Goal: Task Accomplishment & Management: Use online tool/utility

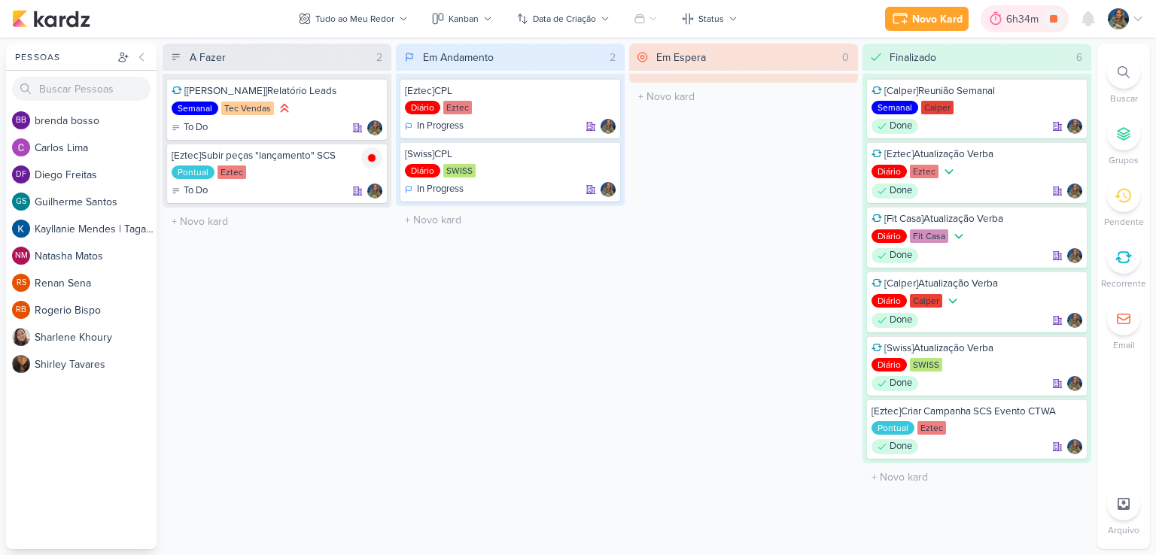
click at [1010, 19] on div "6h34m" at bounding box center [1024, 19] width 37 height 16
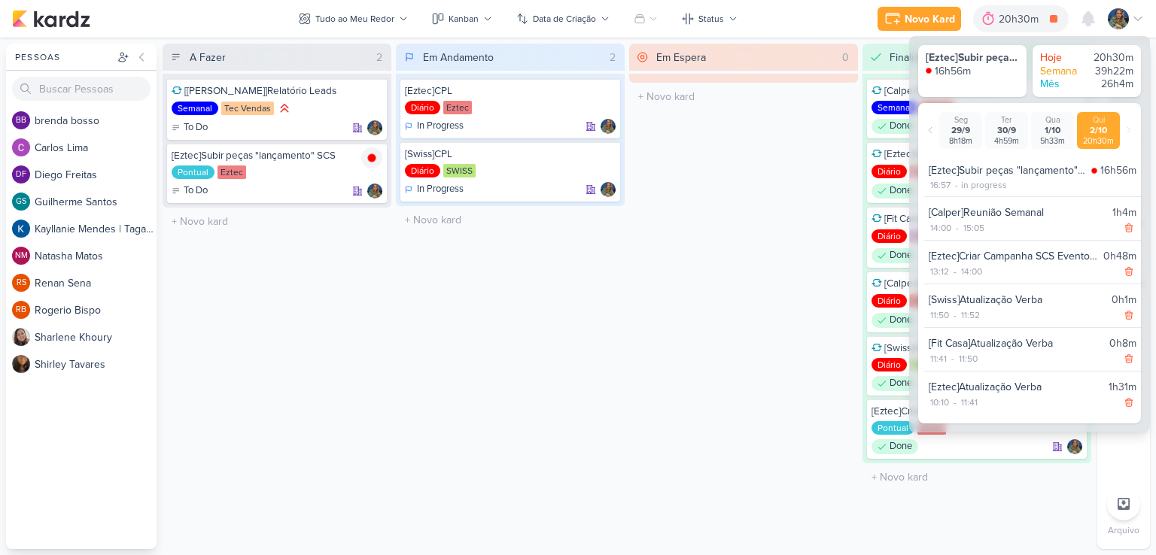
click at [975, 184] on div "in progress" at bounding box center [984, 185] width 46 height 14
click at [373, 159] on icon at bounding box center [372, 158] width 8 height 8
click at [1035, 21] on div "20h31m" at bounding box center [1042, 19] width 41 height 16
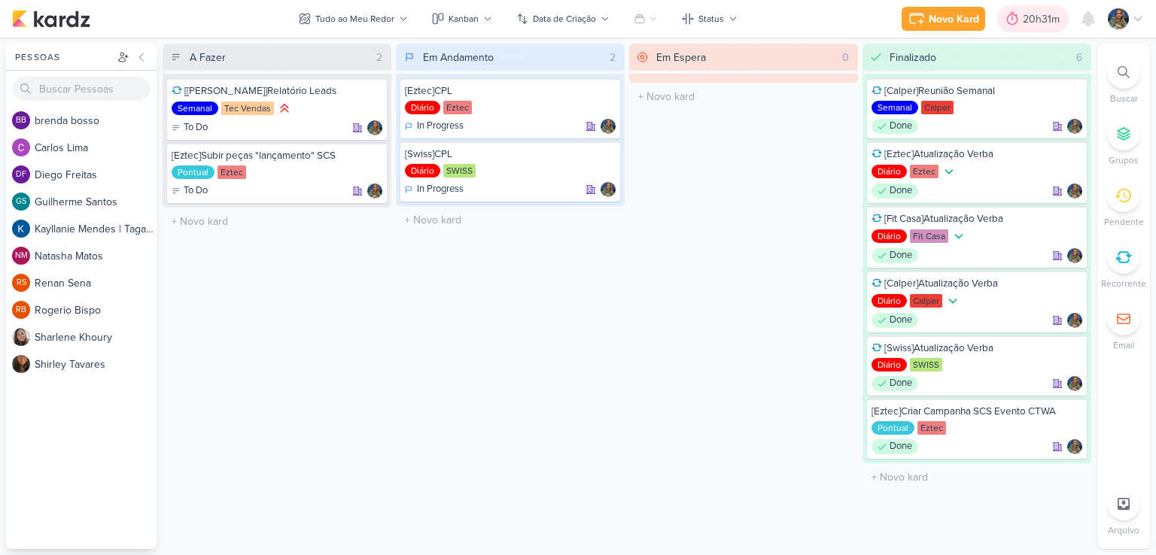
click at [1034, 21] on div "20h31m" at bounding box center [1042, 19] width 41 height 16
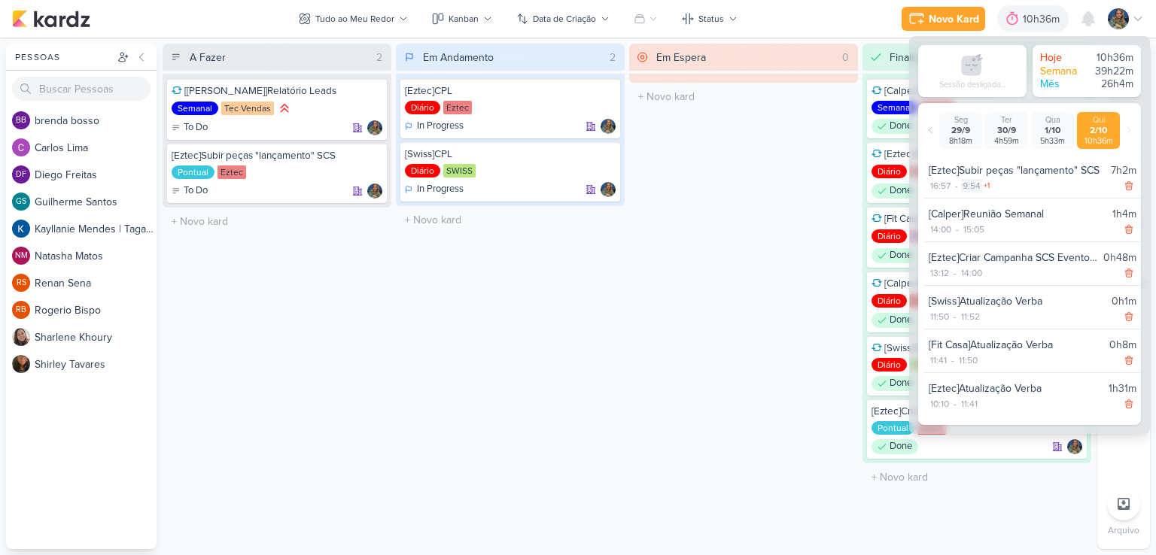
click at [976, 187] on div "9:54" at bounding box center [971, 186] width 21 height 14
select select "9"
select select "54"
click at [972, 206] on select "00 01 02 03 04 05 06 07 08 09 10 11 12 13 14 15 16 17 18 19 20 21 22 23" at bounding box center [971, 205] width 21 height 18
select select "17"
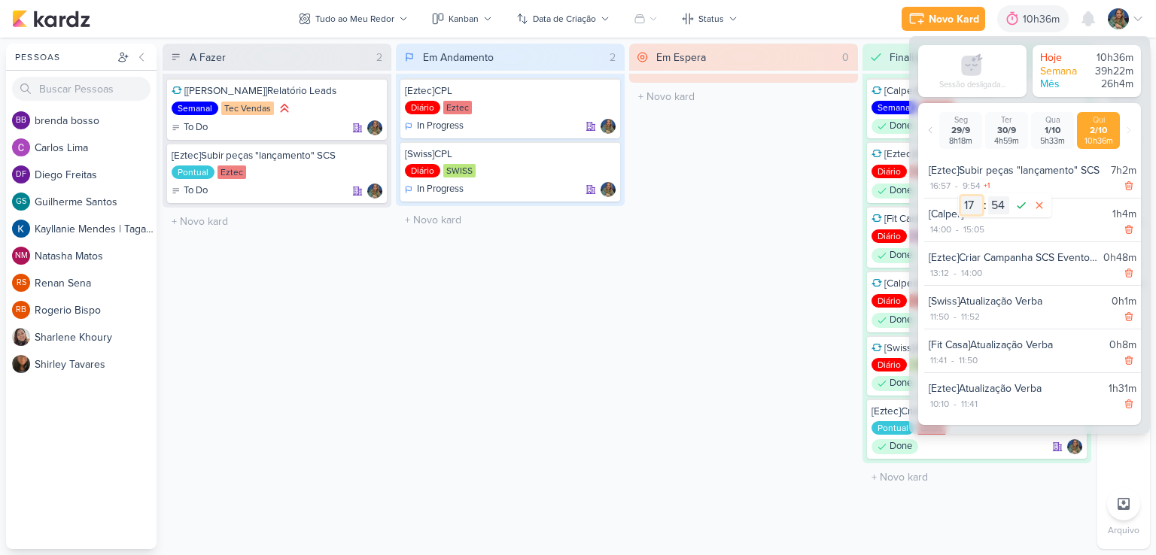
click at [961, 196] on select "00 01 02 03 04 05 06 07 08 09 10 11 12 13 14 15 16 17 18 19 20 21 22 23" at bounding box center [971, 205] width 21 height 18
click at [995, 203] on select "00 01 02 03 04 05 06 07 08 09 10 11 12 13 14 15 16 17 18 19 20 21 22 23 24 25 2…" at bounding box center [998, 205] width 21 height 18
click at [1071, 181] on div "16:57 - 9:54 +1" at bounding box center [1032, 185] width 208 height 15
click at [1127, 184] on icon at bounding box center [1128, 186] width 11 height 11
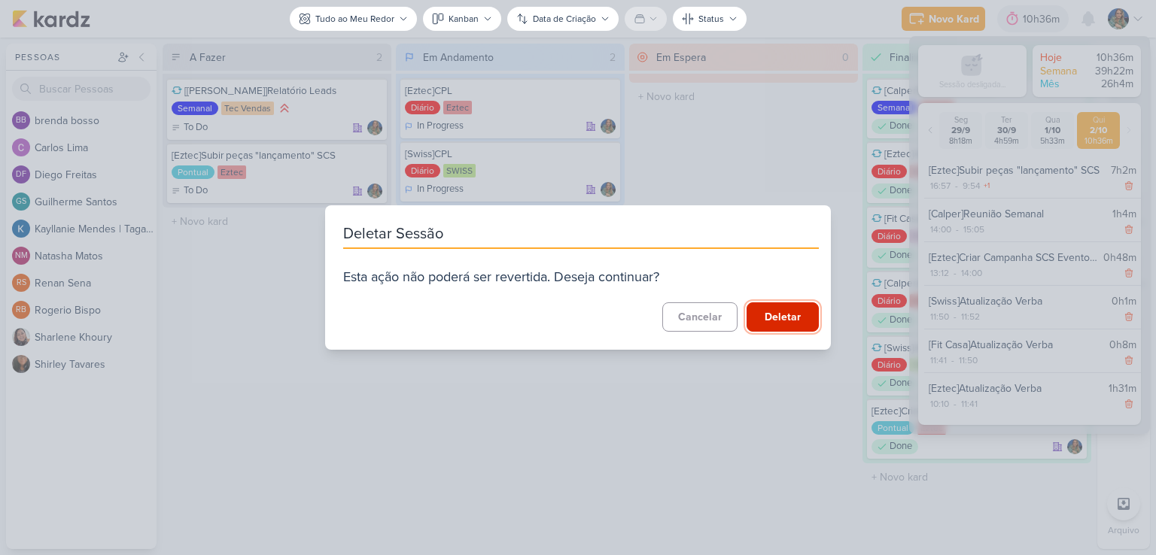
click at [757, 314] on button "Deletar" at bounding box center [782, 316] width 72 height 29
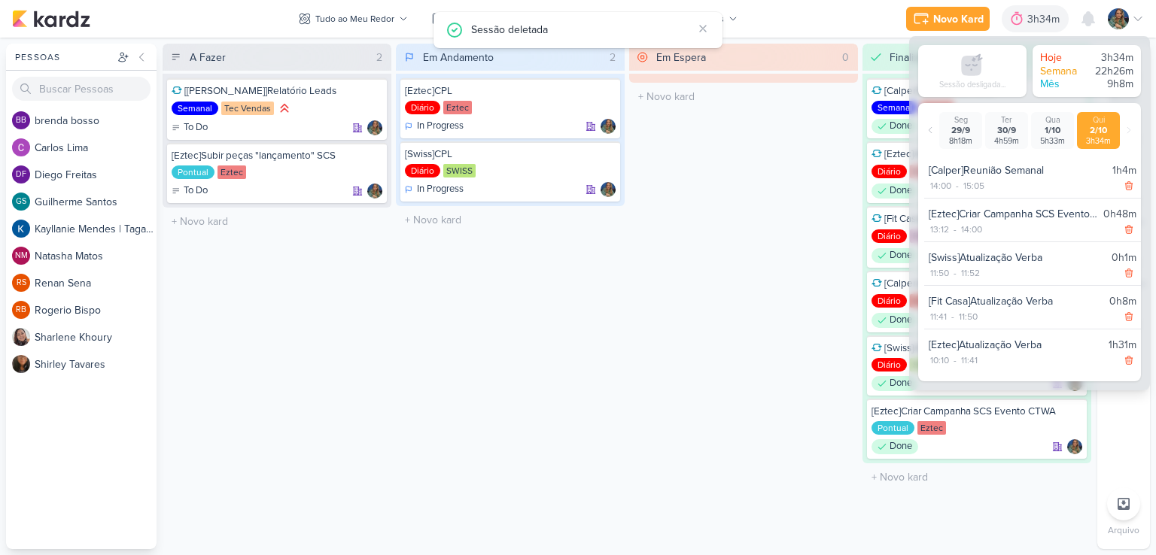
click at [790, 263] on div "Em Espera 0 O título do kard deve ter menos que 100 caracteres" at bounding box center [743, 297] width 229 height 506
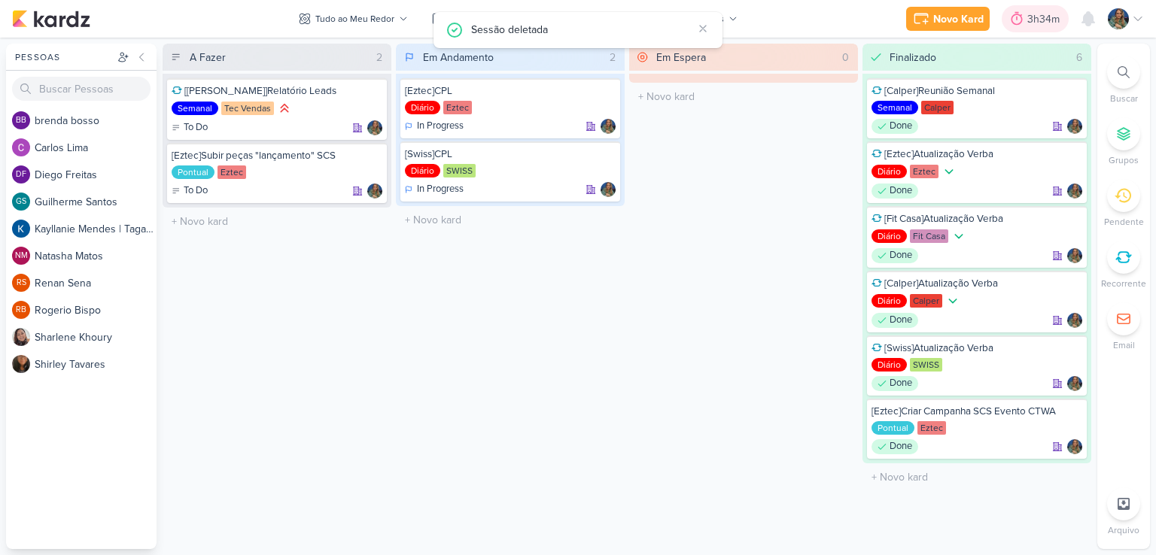
click at [1032, 27] on div "3h34m" at bounding box center [1034, 18] width 67 height 27
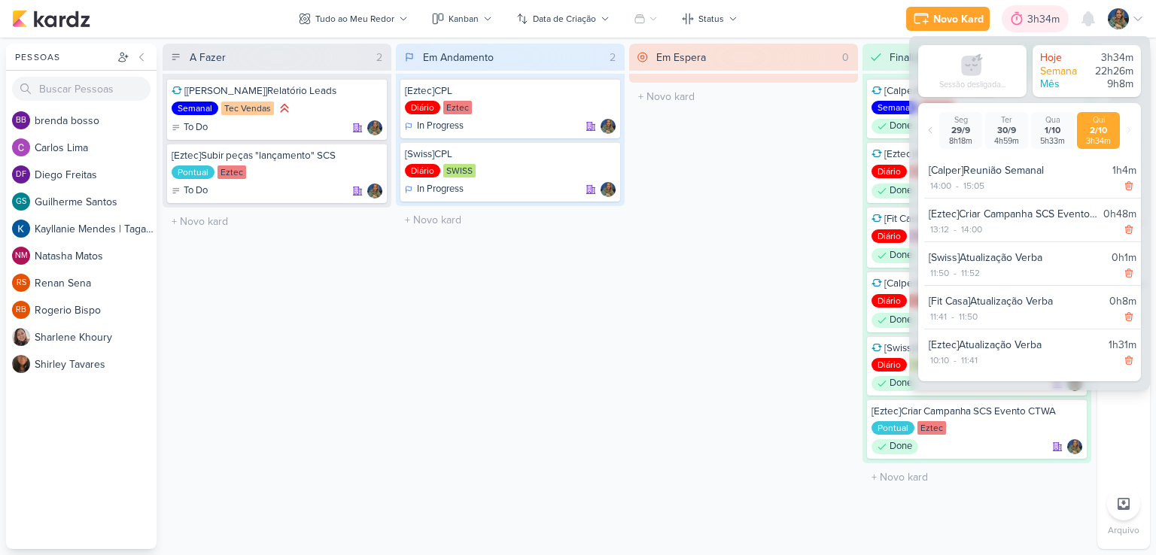
click at [1029, 31] on div "3h34m" at bounding box center [1034, 18] width 67 height 27
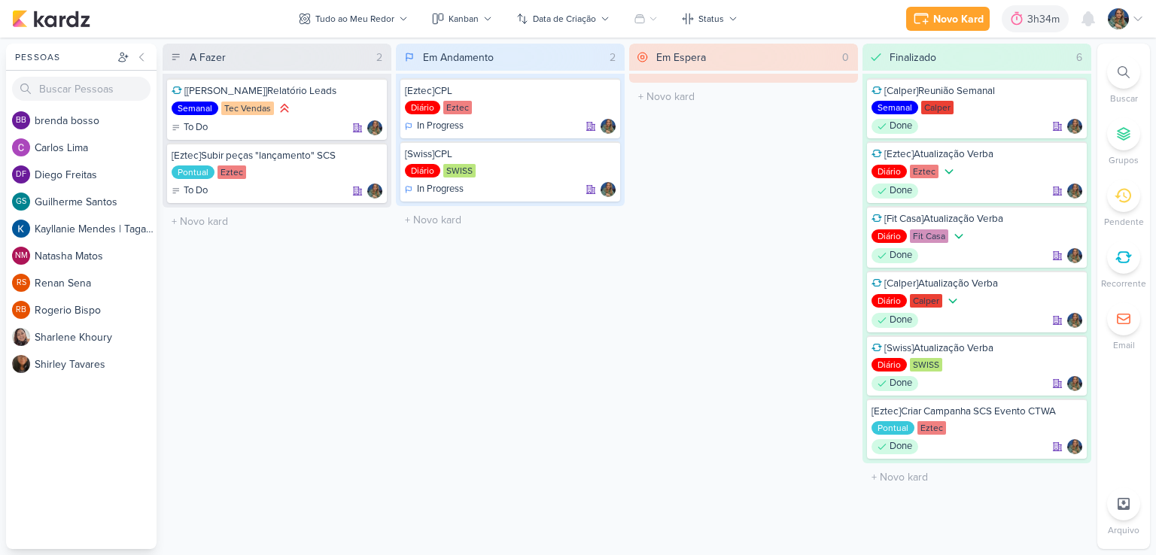
click at [719, 154] on div "Em Espera 0 O título do kard deve ter menos que 100 caracteres" at bounding box center [743, 297] width 229 height 506
click at [993, 23] on div "Novo Kard" at bounding box center [995, 19] width 50 height 16
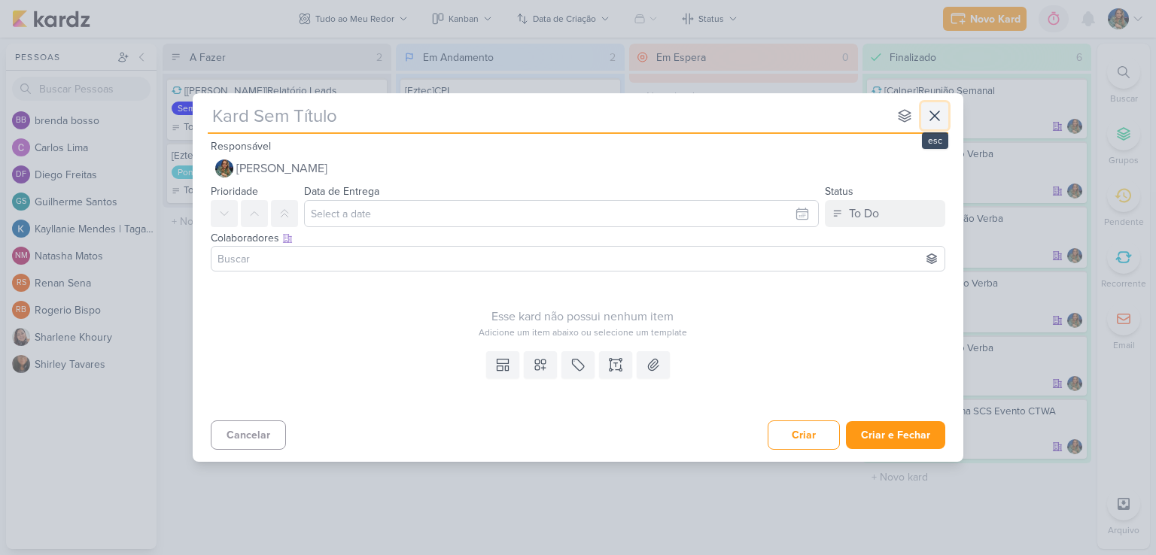
click at [930, 111] on icon at bounding box center [934, 115] width 9 height 9
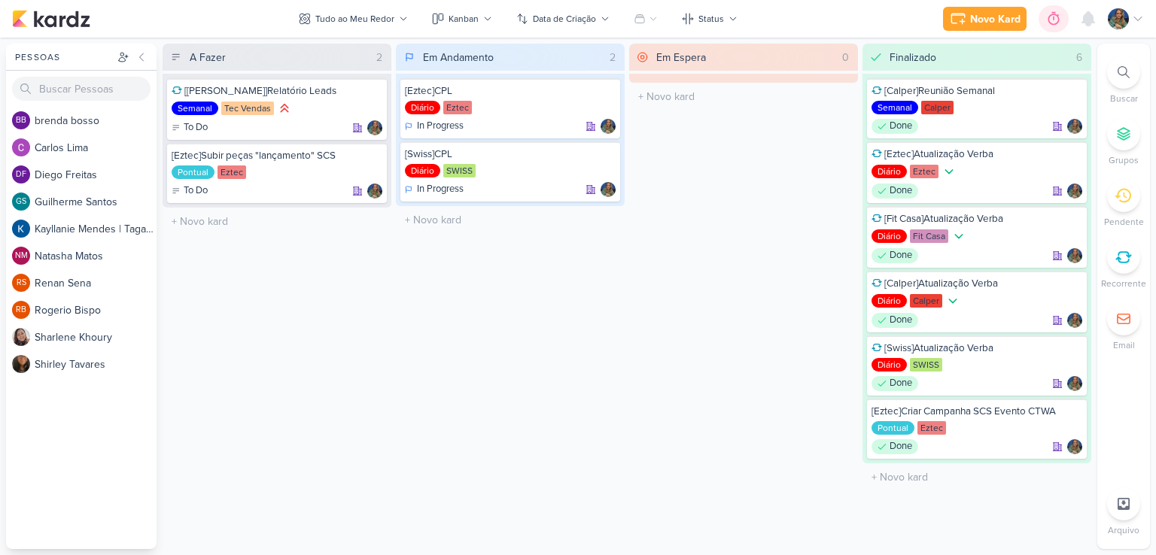
click at [1060, 23] on icon at bounding box center [1053, 18] width 15 height 15
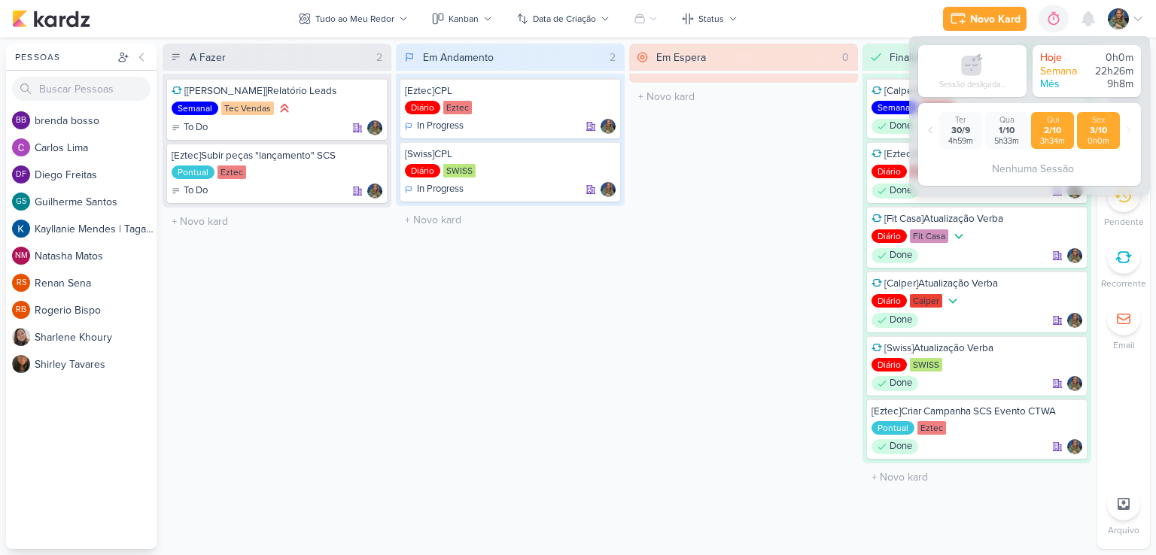
click at [1049, 129] on div "2/10" at bounding box center [1052, 130] width 37 height 11
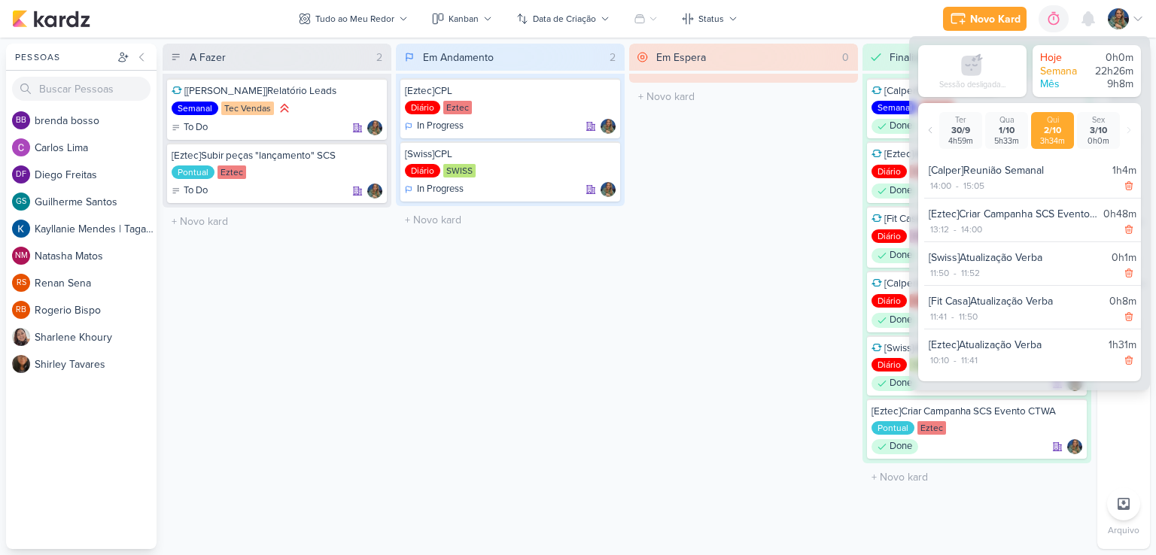
click at [826, 160] on div "Em Espera 0 O título do kard deve ter menos que 100 caracteres" at bounding box center [743, 297] width 229 height 506
